Goal: Task Accomplishment & Management: Manage account settings

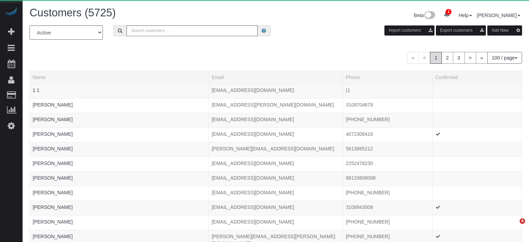
click at [181, 27] on input "text" at bounding box center [192, 30] width 131 height 11
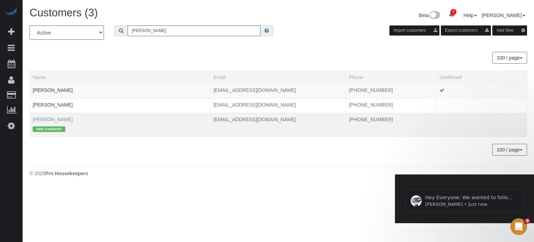
type input "[PERSON_NAME]"
click at [51, 120] on link "[PERSON_NAME]" at bounding box center [53, 119] width 40 height 6
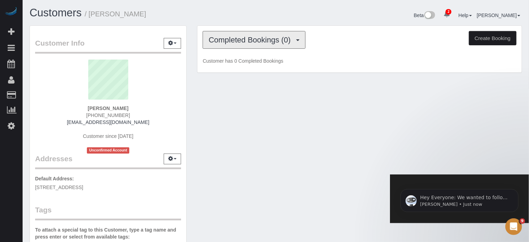
click at [264, 42] on span "Completed Bookings (0)" at bounding box center [251, 39] width 85 height 9
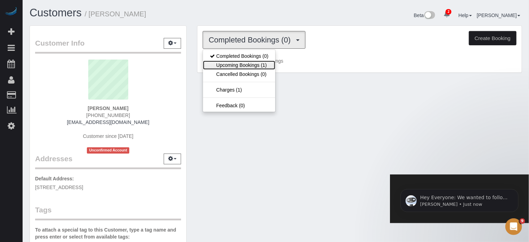
click at [255, 61] on link "Upcoming Bookings (1)" at bounding box center [239, 64] width 72 height 9
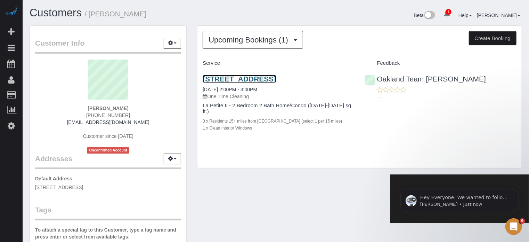
click at [242, 77] on link "[STREET_ADDRESS]" at bounding box center [239, 79] width 73 height 8
click at [272, 78] on link "[STREET_ADDRESS]" at bounding box center [239, 79] width 73 height 8
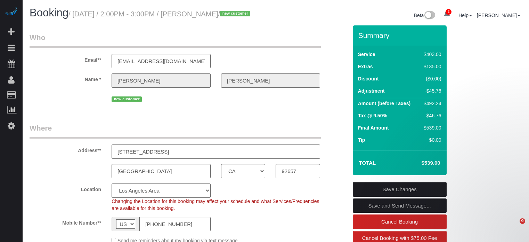
select select "CA"
select select "6"
select select "spot1"
select select "number:9"
select select "CA"
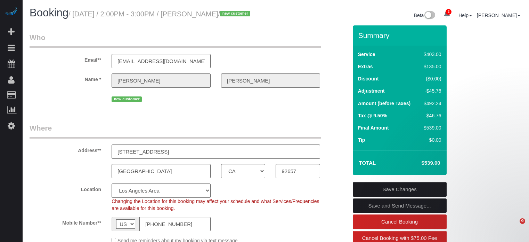
select select "6"
select select "spot1"
select select "number:9"
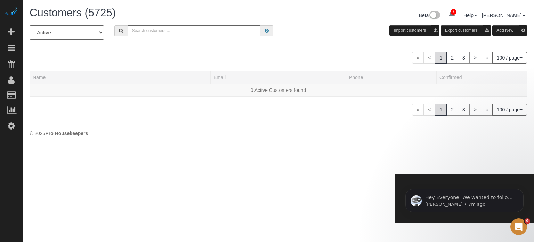
click at [171, 36] on div "All Active Archived Import customers Export customers Add New" at bounding box center [278, 34] width 508 height 19
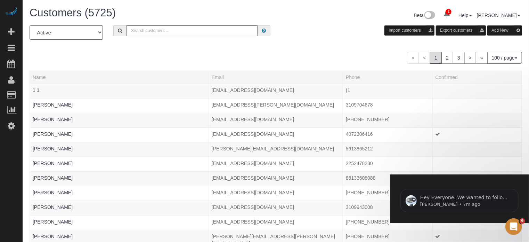
click at [173, 34] on input "text" at bounding box center [192, 30] width 131 height 11
paste input "Suncha Bauer"
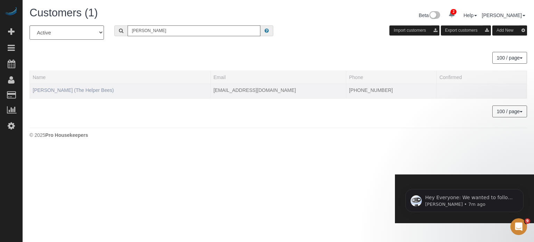
type input "Suncha Bauer"
click at [75, 90] on link "Suncha Bauer (The Helper Bees)" at bounding box center [73, 90] width 81 height 6
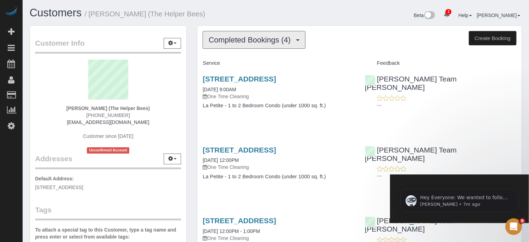
click at [270, 46] on button "Completed Bookings (4)" at bounding box center [254, 40] width 103 height 18
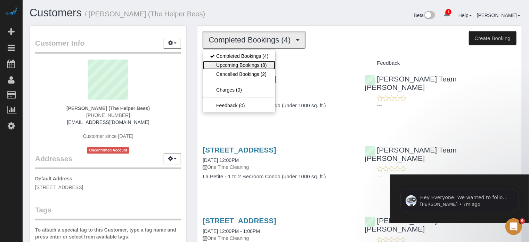
click at [253, 64] on link "Upcoming Bookings (8)" at bounding box center [239, 64] width 72 height 9
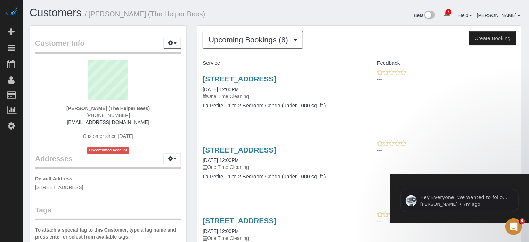
click at [118, 111] on div "Suncha Bauer (The Helper Bees) (913) 484-8146 sunsart@sbcgobal.net Customer sin…" at bounding box center [108, 106] width 146 height 94
copy div "(913) 484-8146"
click at [275, 34] on button "Upcoming Bookings (8)" at bounding box center [253, 40] width 100 height 18
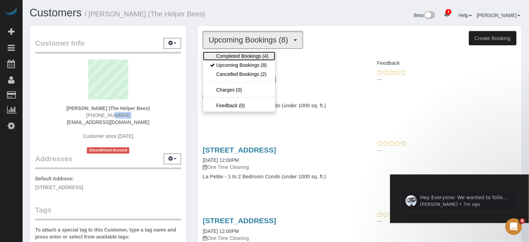
click at [272, 52] on link "Completed Bookings (4)" at bounding box center [239, 55] width 72 height 9
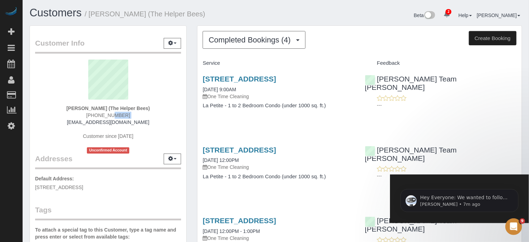
click at [96, 115] on span "(913) 484-8146" at bounding box center [108, 115] width 44 height 6
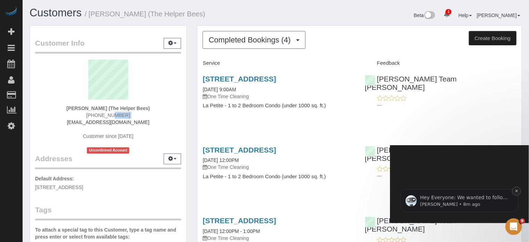
click at [514, 193] on button "Dismiss notification" at bounding box center [516, 190] width 9 height 9
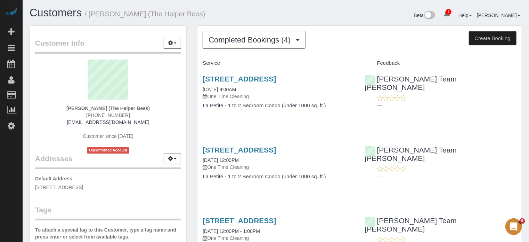
click at [293, 16] on div "Beta 2 Your Notifications You have 0 alerts × You have 19 to charge for 10/03/2…" at bounding box center [402, 16] width 252 height 18
click at [192, 93] on div "Customer Info Edit Contact Info Send Message Email Preferences Special Sales Ta…" at bounding box center [108, 195] width 168 height 341
drag, startPoint x: 191, startPoint y: 78, endPoint x: 335, endPoint y: 109, distance: 146.9
click at [335, 109] on div "Customer Info Edit Contact Info Send Message Email Preferences Special Sales Ta…" at bounding box center [275, 195] width 503 height 341
click at [337, 109] on div "7312 S 74th Lane, Laveen, AZ 85339 10/04/2025 9:00AM One Time Cleaning La Petit…" at bounding box center [278, 96] width 162 height 54
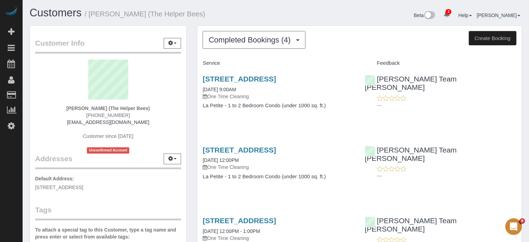
click at [337, 105] on h4 "La Petite - 1 to 2 Bedroom Condo (under 1000 sq. ft.)" at bounding box center [279, 106] width 152 height 6
drag, startPoint x: 339, startPoint y: 108, endPoint x: 195, endPoint y: 78, distance: 147.5
click at [195, 78] on div "Completed Bookings (4) Completed Bookings (4) Upcoming Bookings (8) Cancelled B…" at bounding box center [359, 194] width 335 height 339
drag, startPoint x: 198, startPoint y: 79, endPoint x: 442, endPoint y: 96, distance: 245.3
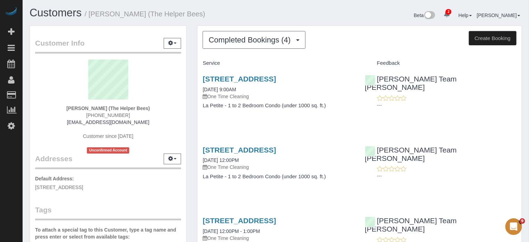
click at [442, 96] on div "7312 S 74th Lane, Laveen, AZ 85339 10/04/2025 9:00AM One Time Cleaning La Petit…" at bounding box center [359, 96] width 324 height 54
click at [442, 101] on p "---" at bounding box center [446, 104] width 139 height 7
drag, startPoint x: 426, startPoint y: 106, endPoint x: 190, endPoint y: 74, distance: 238.2
click at [190, 74] on div "Customer Info Edit Contact Info Send Message Email Preferences Special Sales Ta…" at bounding box center [275, 195] width 503 height 341
click at [241, 40] on span "Completed Bookings (4)" at bounding box center [251, 39] width 85 height 9
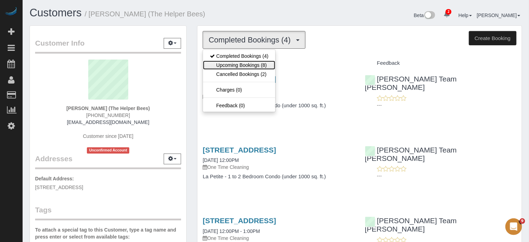
click at [249, 63] on link "Upcoming Bookings (8)" at bounding box center [239, 64] width 72 height 9
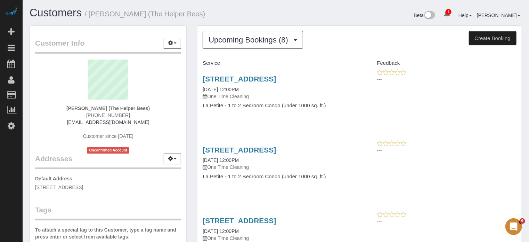
click at [188, 81] on div "Customer Info Edit Contact Info Send Message Email Preferences Special Sales Ta…" at bounding box center [108, 195] width 168 height 341
click at [521, 183] on div "7312 S 74th Lane, Laveen, AZ 85339 10/31/2025 12:00PM One Time Cleaning La Peti…" at bounding box center [359, 167] width 324 height 54
click at [510, 162] on div "7312 S 74th Lane, Laveen, AZ 85339 10/31/2025 12:00PM One Time Cleaning La Peti…" at bounding box center [359, 167] width 324 height 54
